Goal: Task Accomplishment & Management: Use online tool/utility

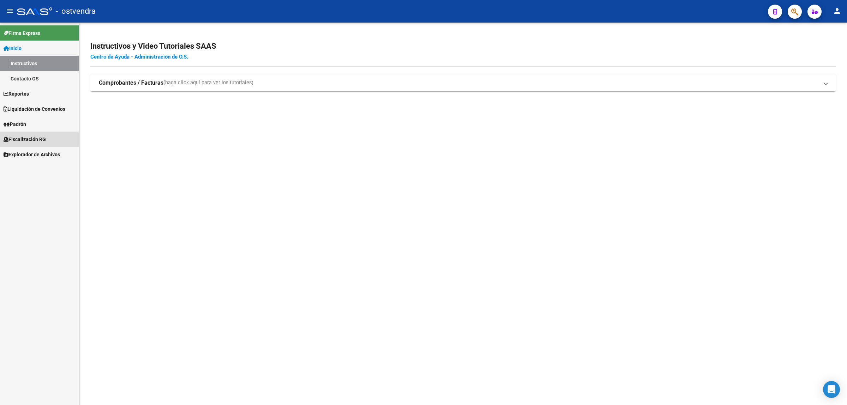
click at [31, 134] on link "Fiscalización RG" at bounding box center [39, 139] width 79 height 15
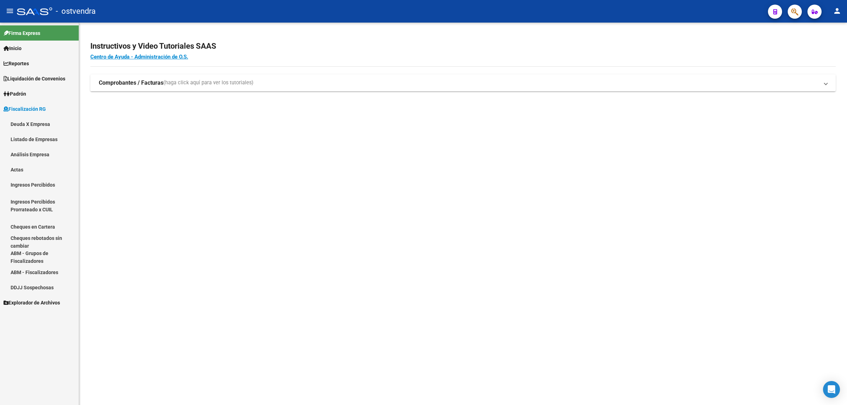
click at [36, 156] on link "Análisis Empresa" at bounding box center [39, 154] width 79 height 15
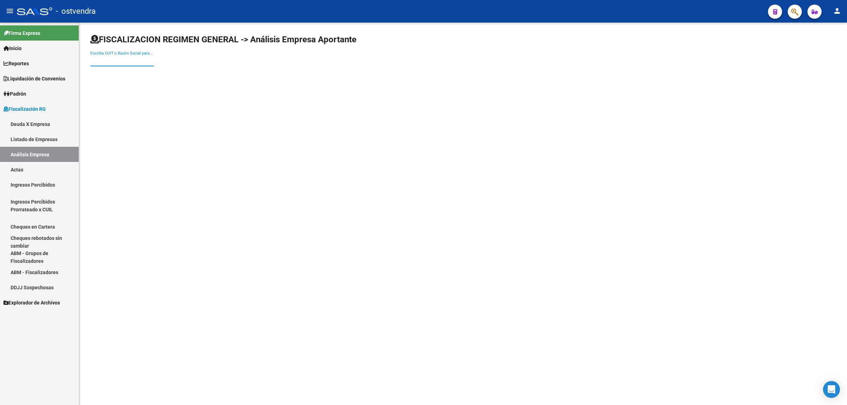
click at [131, 58] on input "Escriba CUIT o Razón Social para buscar" at bounding box center [122, 61] width 64 height 6
paste input "20239457143"
type input "20239457143"
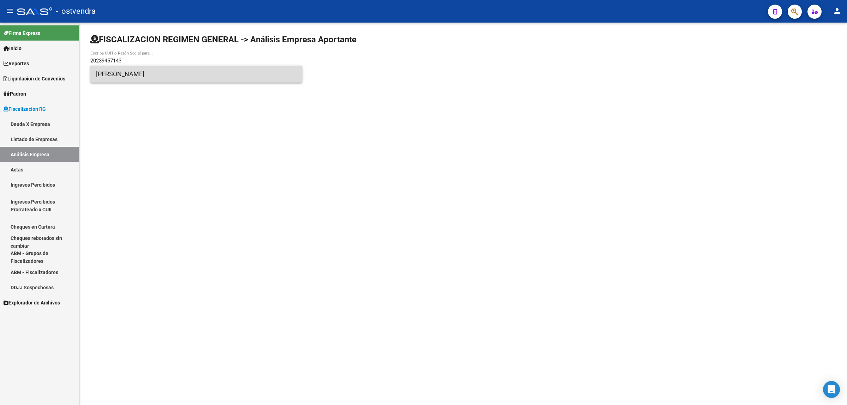
click at [148, 73] on span "[PERSON_NAME]" at bounding box center [196, 74] width 200 height 17
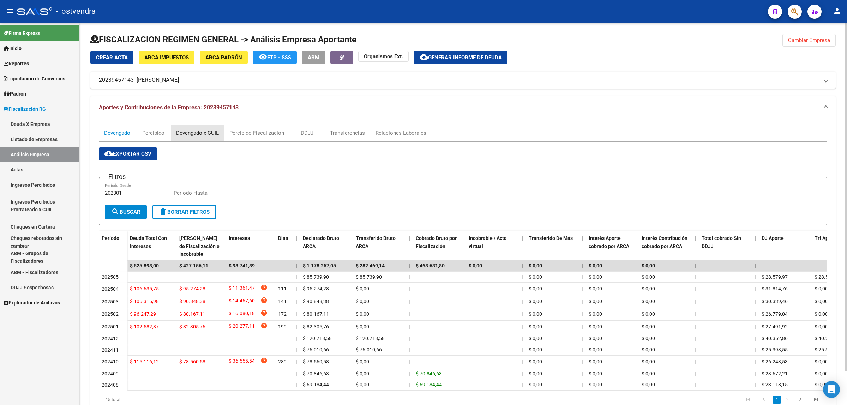
click at [203, 129] on div "Devengado x CUIL" at bounding box center [197, 133] width 43 height 8
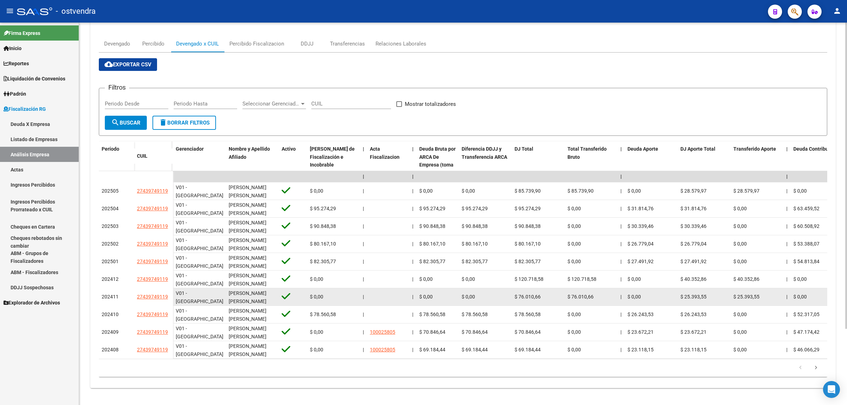
scroll to position [95, 0]
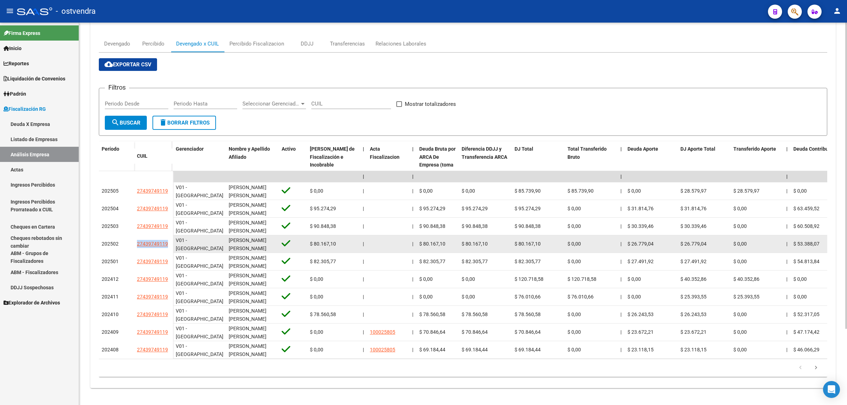
drag, startPoint x: 136, startPoint y: 240, endPoint x: 168, endPoint y: 240, distance: 32.1
click at [168, 240] on datatable-body-cell "27439749119" at bounding box center [153, 244] width 39 height 18
copy span "27439749119"
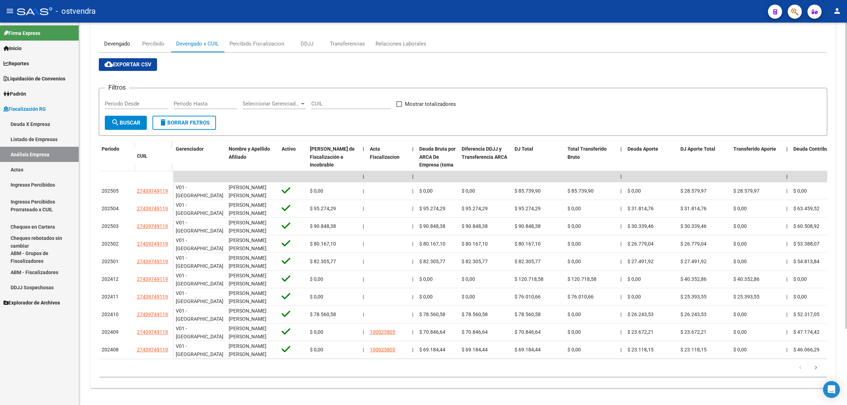
click at [116, 40] on div "Devengado" at bounding box center [117, 44] width 26 height 8
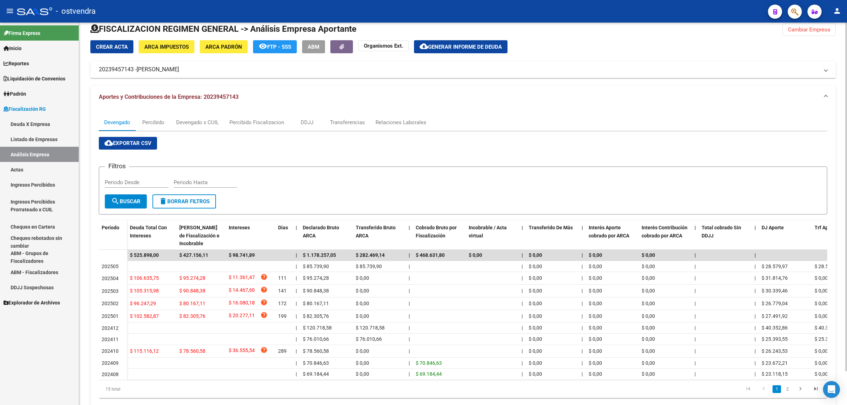
scroll to position [0, 0]
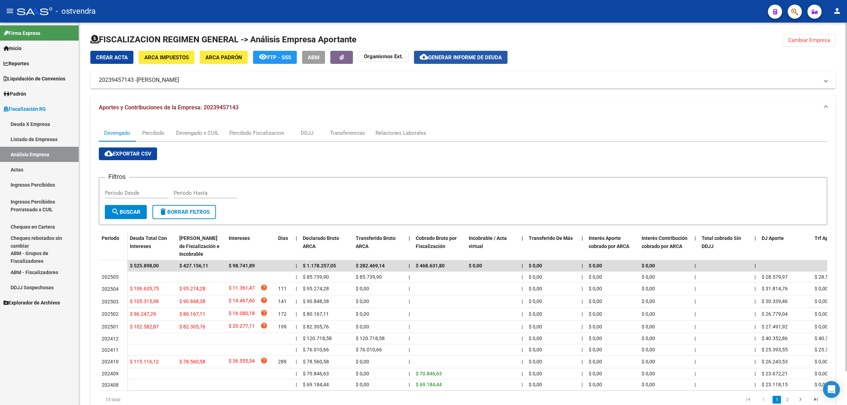
click at [470, 53] on button "cloud_download Generar informe de deuda" at bounding box center [461, 57] width 94 height 13
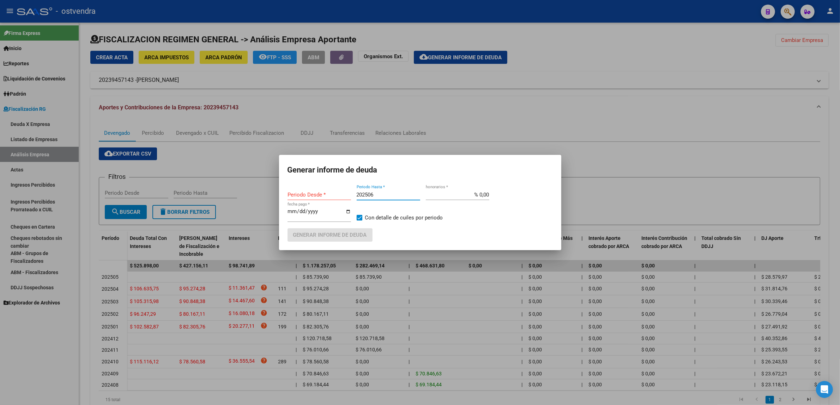
click at [373, 198] on input "202506" at bounding box center [389, 195] width 64 height 6
type input "20250"
type input "202410"
type input "2025068"
click at [300, 211] on input "[DATE]" at bounding box center [320, 214] width 64 height 11
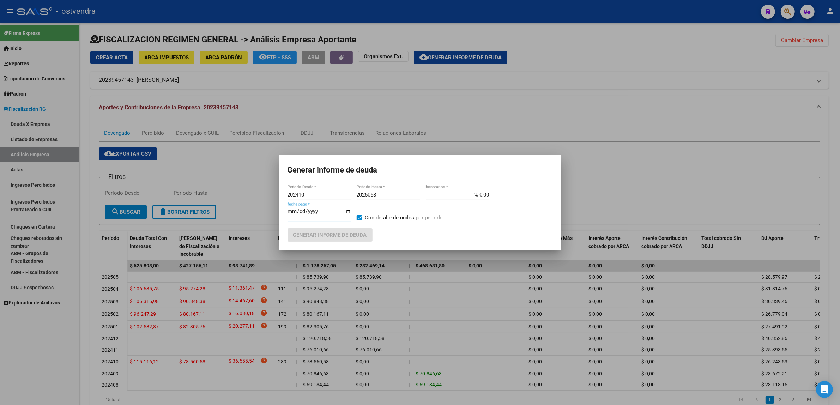
type input "[DATE]"
click at [369, 214] on span "Con detalle de cuiles por periodo" at bounding box center [404, 218] width 78 height 8
click at [360, 221] on input "Con detalle de cuiles por periodo" at bounding box center [359, 221] width 0 height 0
click at [369, 214] on span "Con detalle de cuiles por periodo" at bounding box center [404, 218] width 78 height 8
click at [360, 221] on input "Con detalle de cuiles por periodo" at bounding box center [359, 221] width 0 height 0
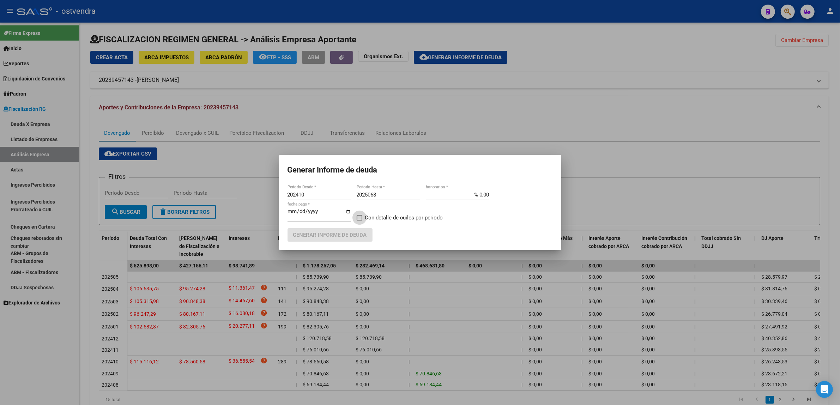
checkbox input "true"
click at [385, 198] on input "2025068" at bounding box center [389, 195] width 64 height 6
type input "202508"
click at [333, 237] on span "Generar informe de deuda" at bounding box center [330, 235] width 74 height 6
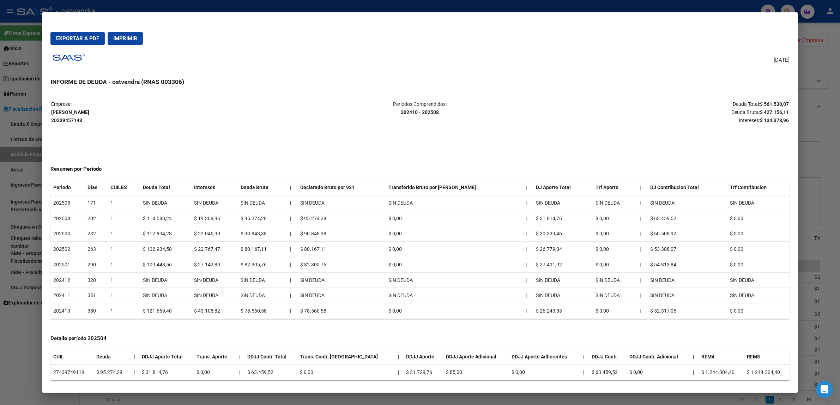
click at [829, 101] on div at bounding box center [420, 202] width 840 height 405
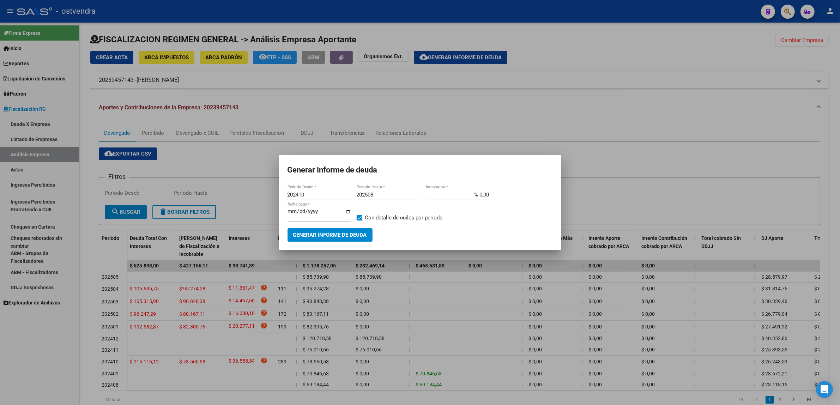
click at [825, 101] on div at bounding box center [420, 202] width 840 height 405
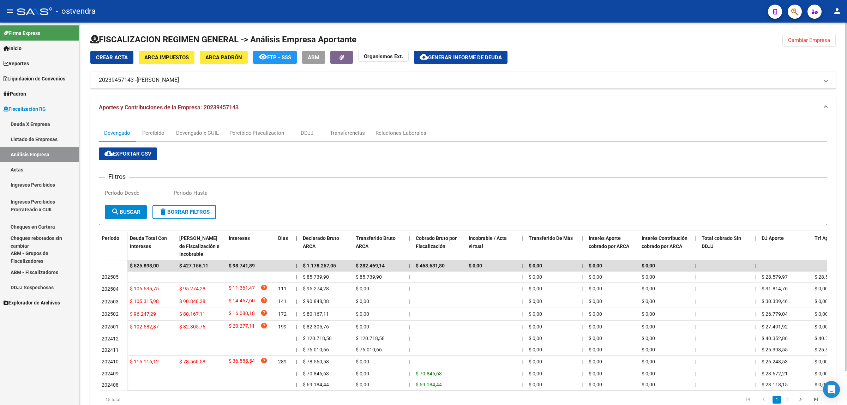
click at [809, 39] on span "Cambiar Empresa" at bounding box center [809, 40] width 42 height 6
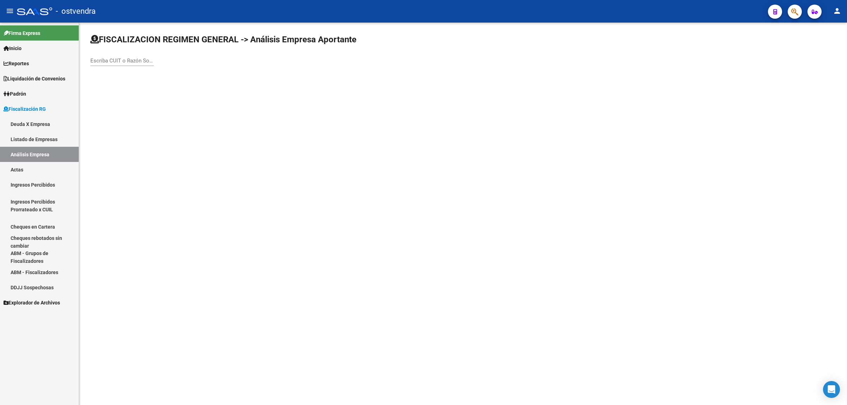
paste input "20085954955"
click at [139, 59] on input "20085954955" at bounding box center [122, 61] width 64 height 6
type input "20085954955"
click at [177, 79] on span "[PERSON_NAME]" at bounding box center [196, 74] width 200 height 17
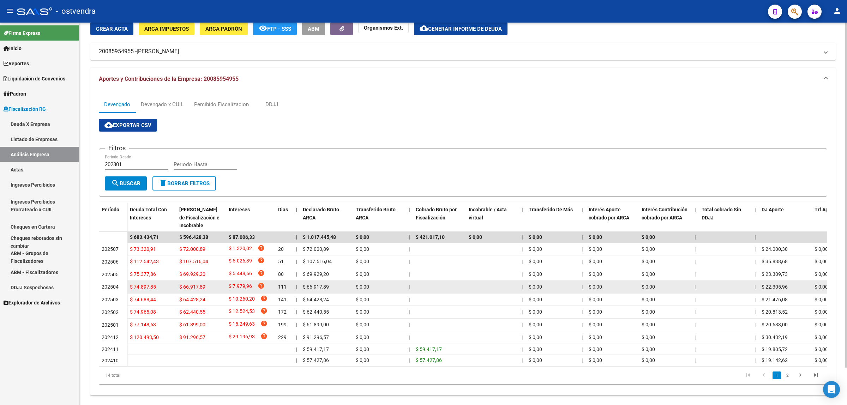
scroll to position [42, 0]
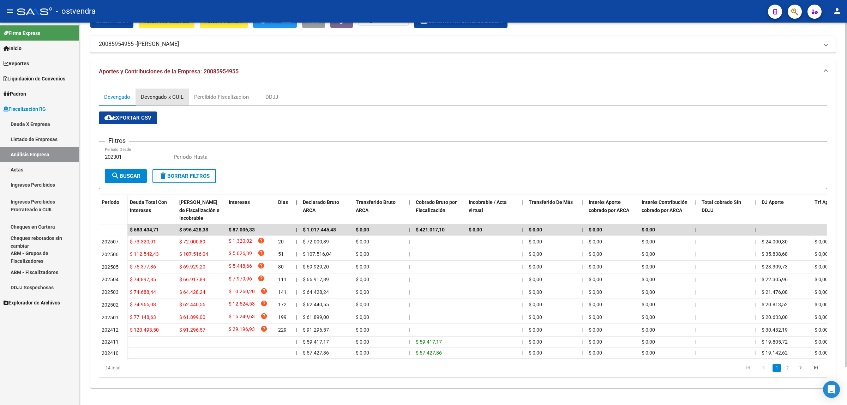
click at [165, 89] on div "Devengado x CUIL" at bounding box center [162, 97] width 53 height 17
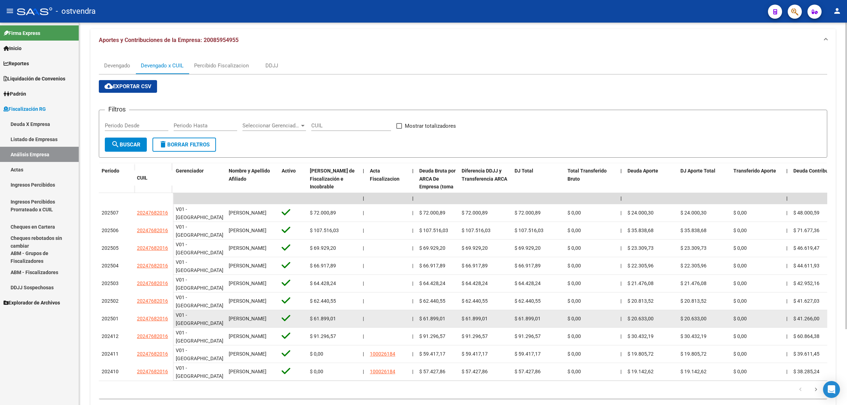
scroll to position [95, 0]
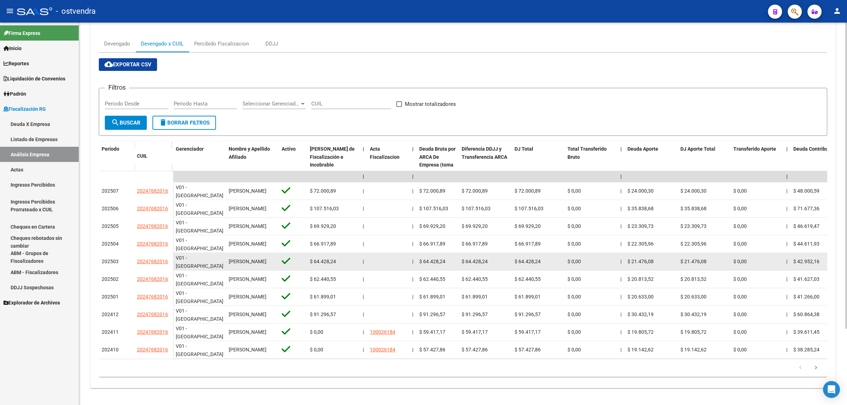
drag, startPoint x: 128, startPoint y: 258, endPoint x: 175, endPoint y: 257, distance: 47.0
copy div "20247682016"
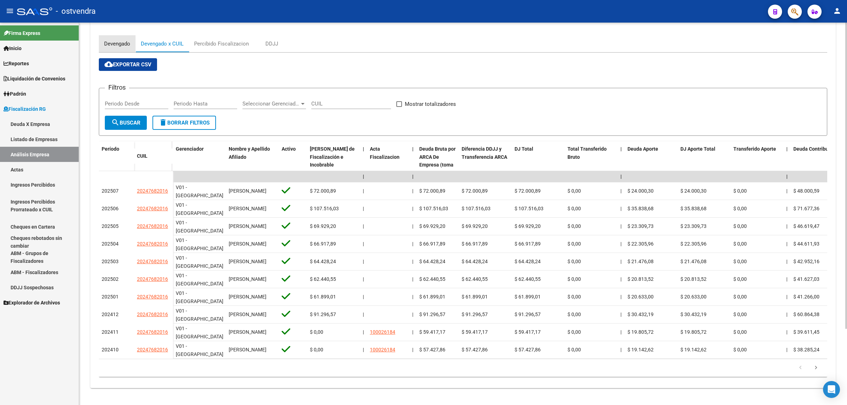
click at [117, 42] on div "Devengado" at bounding box center [117, 43] width 37 height 17
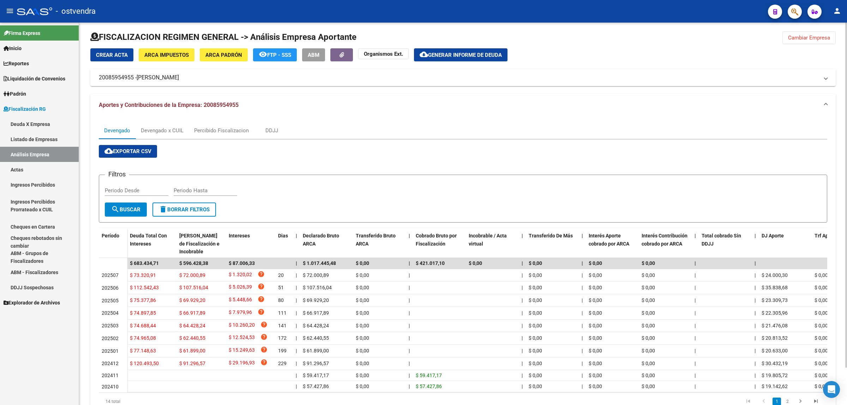
scroll to position [0, 0]
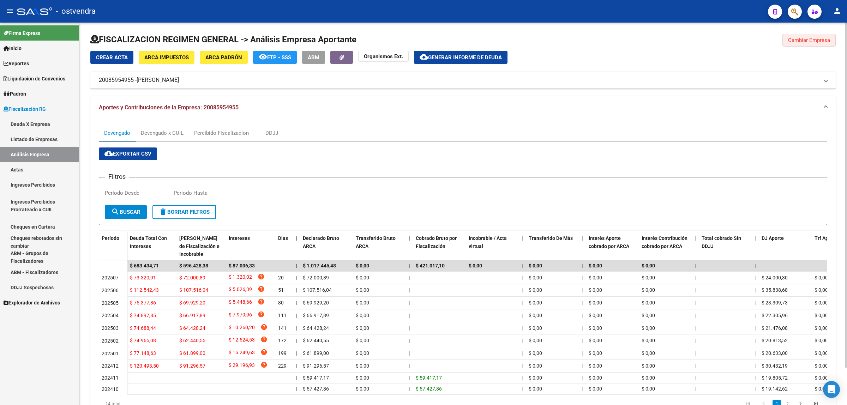
click at [806, 43] on button "Cambiar Empresa" at bounding box center [808, 40] width 53 height 13
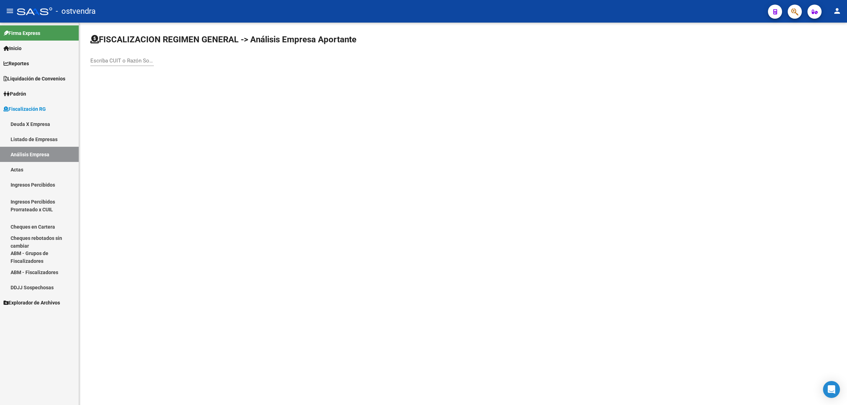
click at [127, 60] on input "Escriba CUIT o Razón Social para buscar" at bounding box center [122, 61] width 64 height 6
paste input "30716434083"
type input "30716434083"
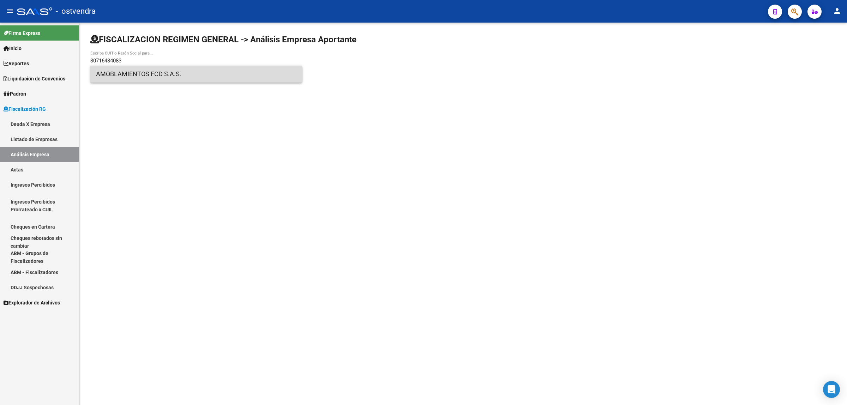
click at [146, 76] on span "AMOBLAMIENTOS FCD S.A.S." at bounding box center [196, 74] width 200 height 17
